Goal: Task Accomplishment & Management: Manage account settings

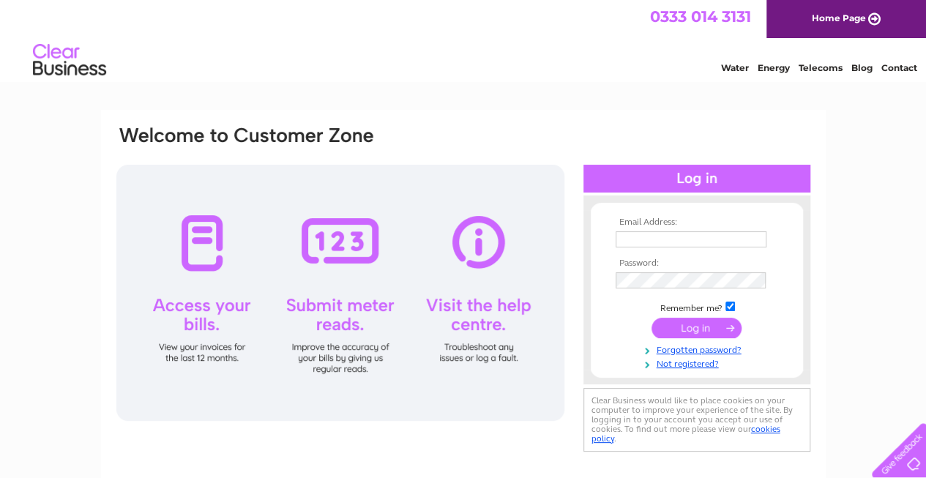
type input "[EMAIL_ADDRESS][DOMAIN_NAME]"
click at [700, 326] on input "submit" at bounding box center [696, 328] width 90 height 20
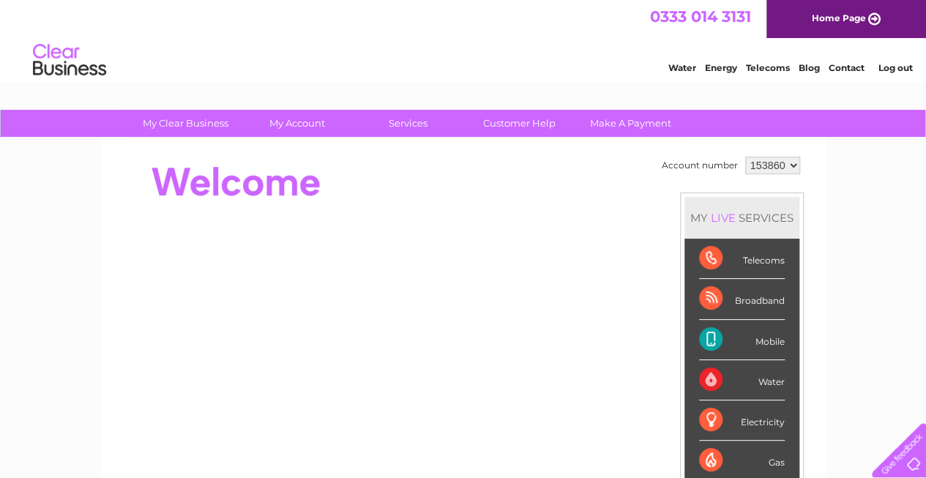
click at [744, 258] on div "Telecoms" at bounding box center [742, 259] width 86 height 40
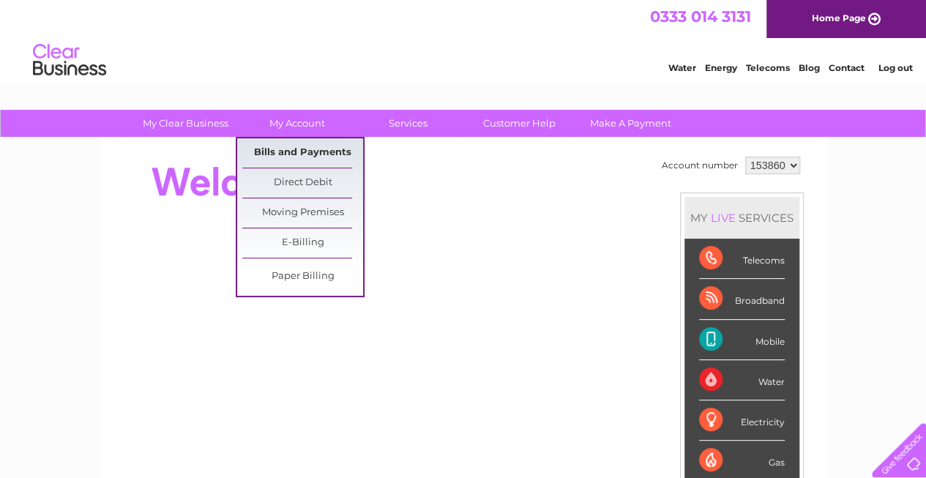
click at [294, 145] on link "Bills and Payments" at bounding box center [302, 152] width 121 height 29
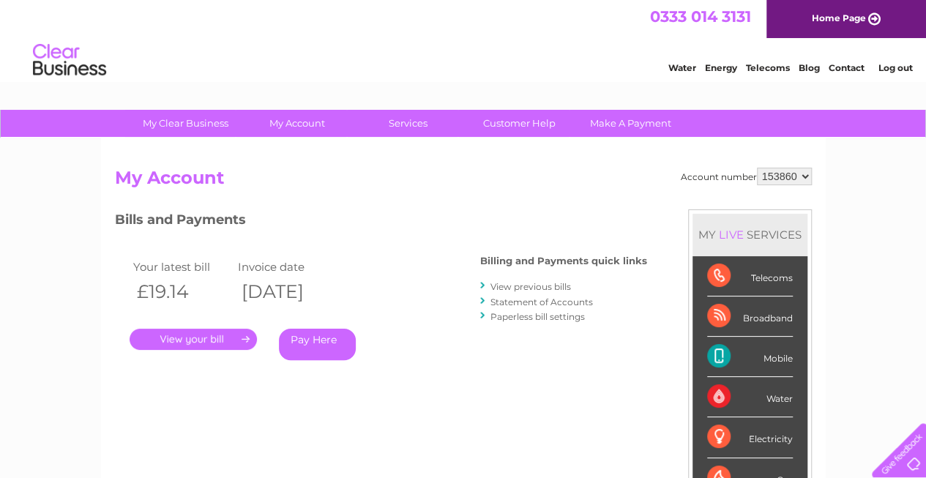
click at [512, 286] on link "View previous bills" at bounding box center [530, 286] width 81 height 11
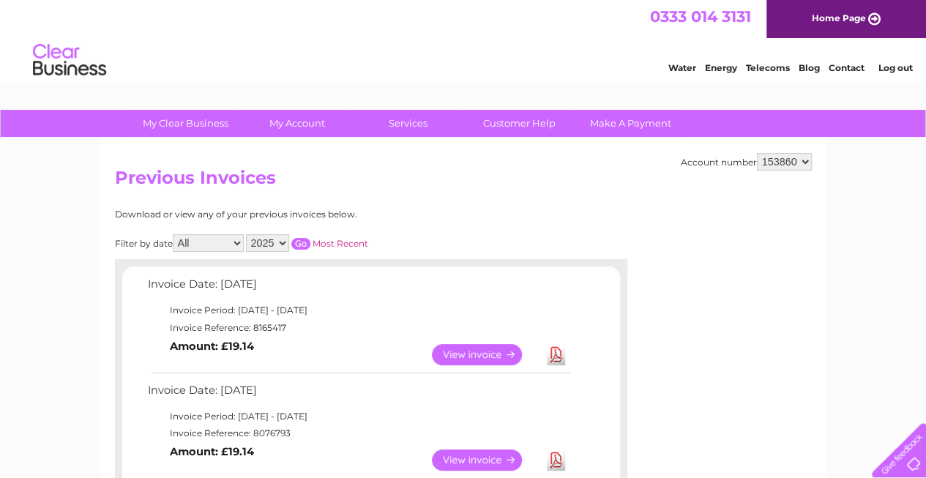
click at [554, 357] on link "Download" at bounding box center [556, 354] width 18 height 21
click at [884, 68] on link "Log out" at bounding box center [895, 67] width 34 height 11
